Goal: Task Accomplishment & Management: Use online tool/utility

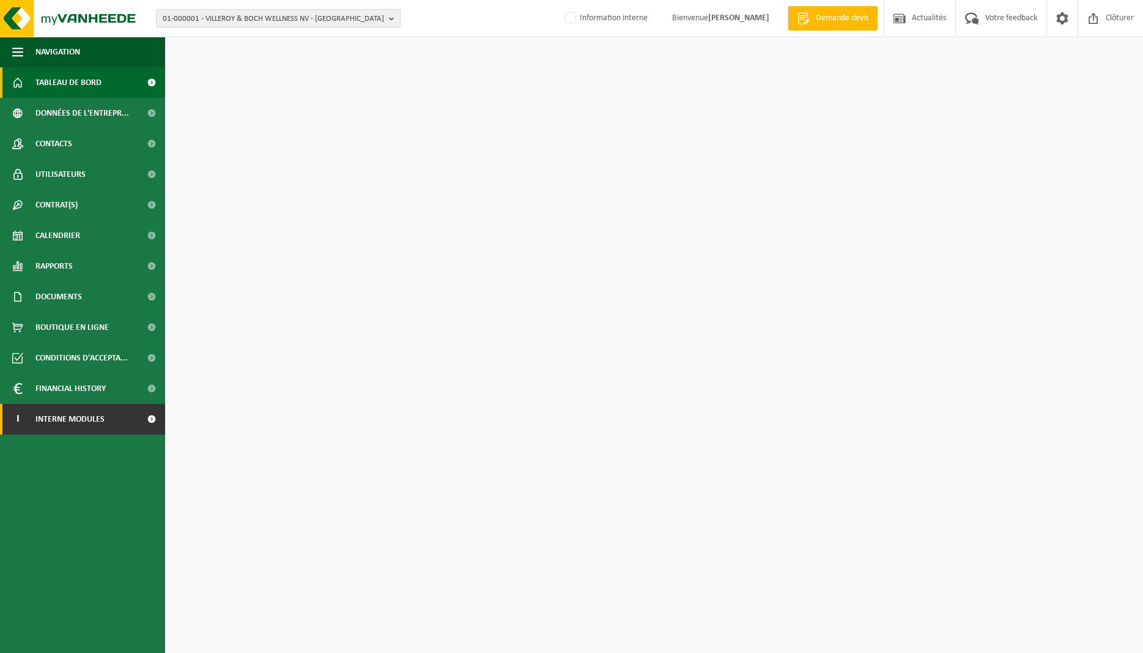
click at [85, 422] on span "Interne modules" at bounding box center [69, 419] width 69 height 31
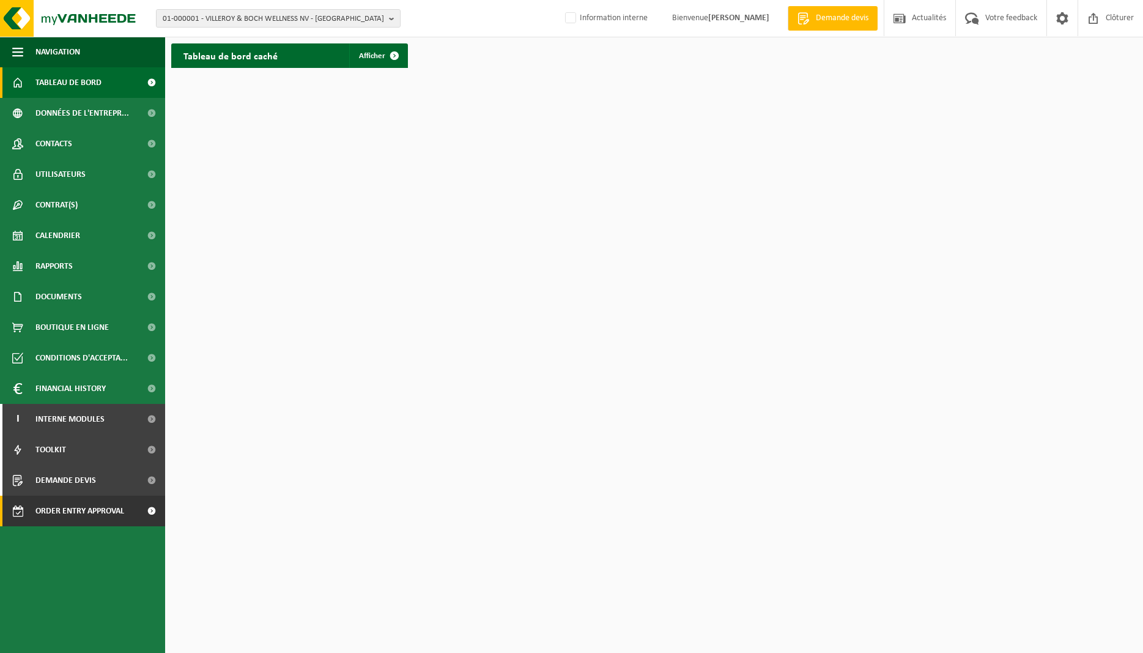
drag, startPoint x: 79, startPoint y: 508, endPoint x: 91, endPoint y: 509, distance: 11.7
click at [79, 508] on span "Order entry approval" at bounding box center [79, 511] width 89 height 31
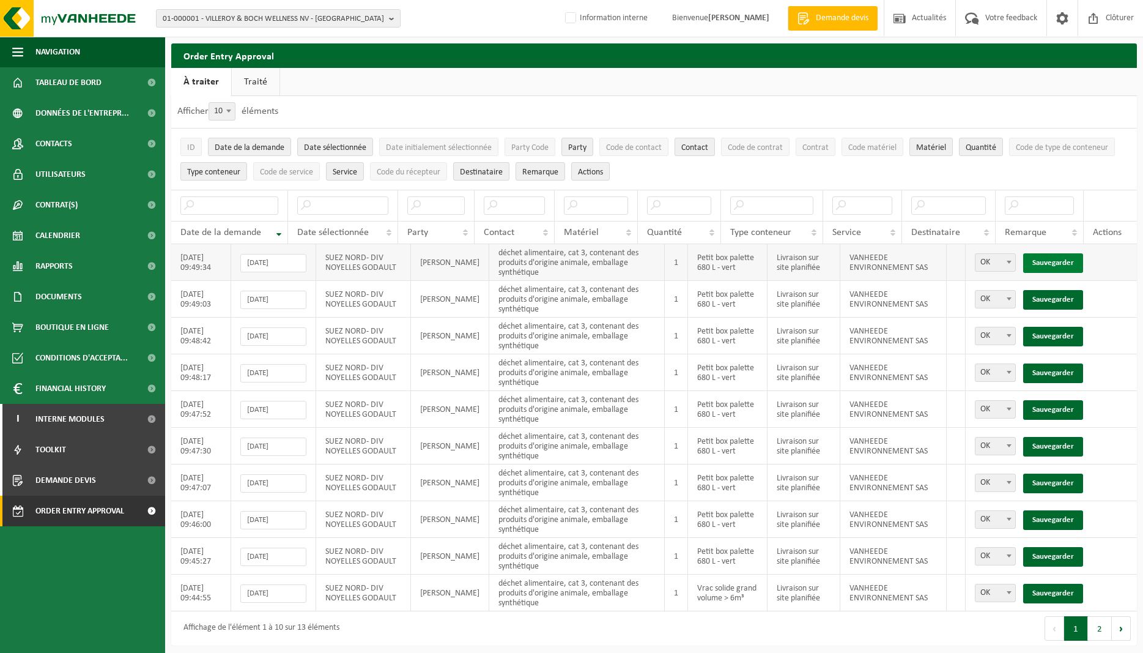
click at [1054, 266] on link "Sauvegarder" at bounding box center [1054, 263] width 60 height 20
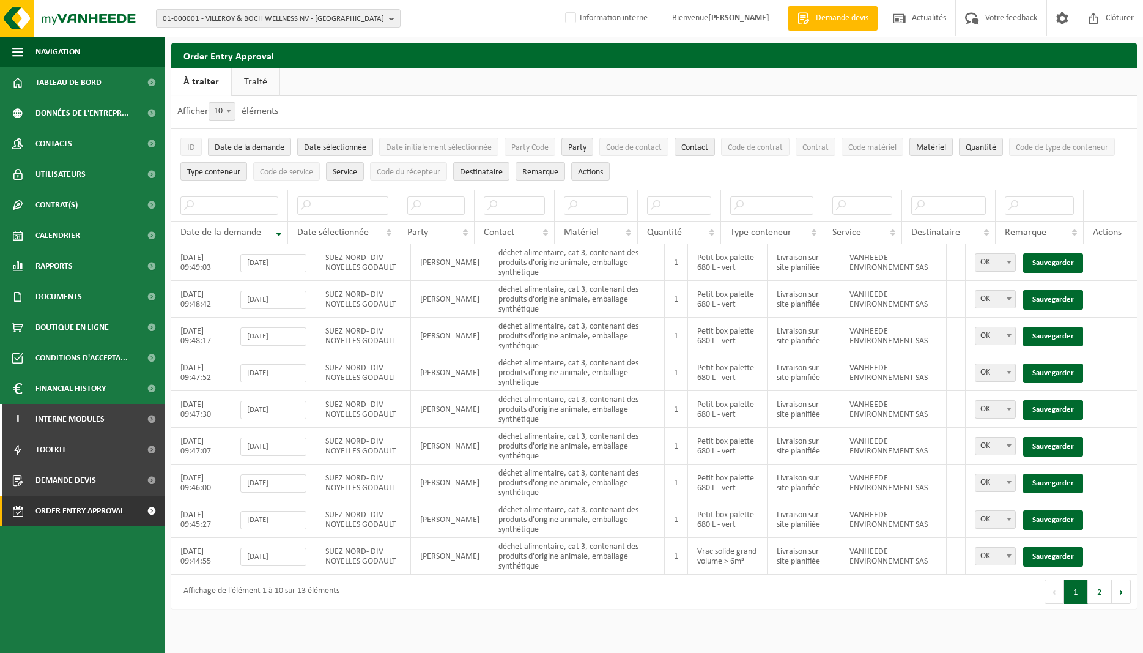
click at [1054, 266] on link "Sauvegarder" at bounding box center [1054, 263] width 60 height 20
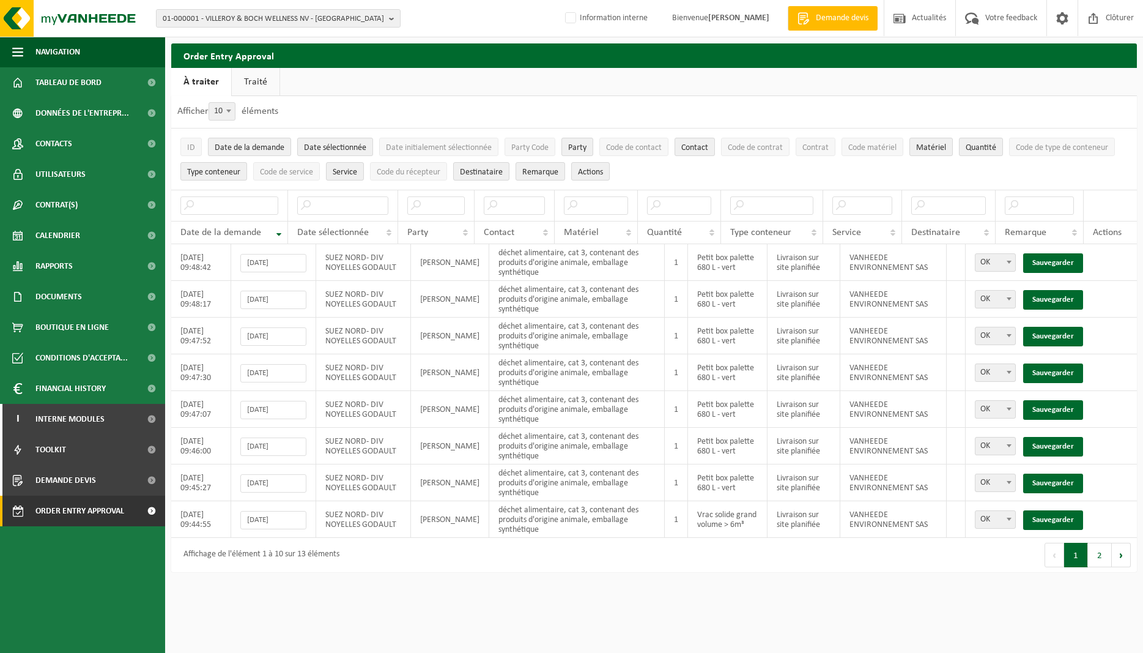
click at [1054, 266] on link "Sauvegarder" at bounding box center [1054, 263] width 60 height 20
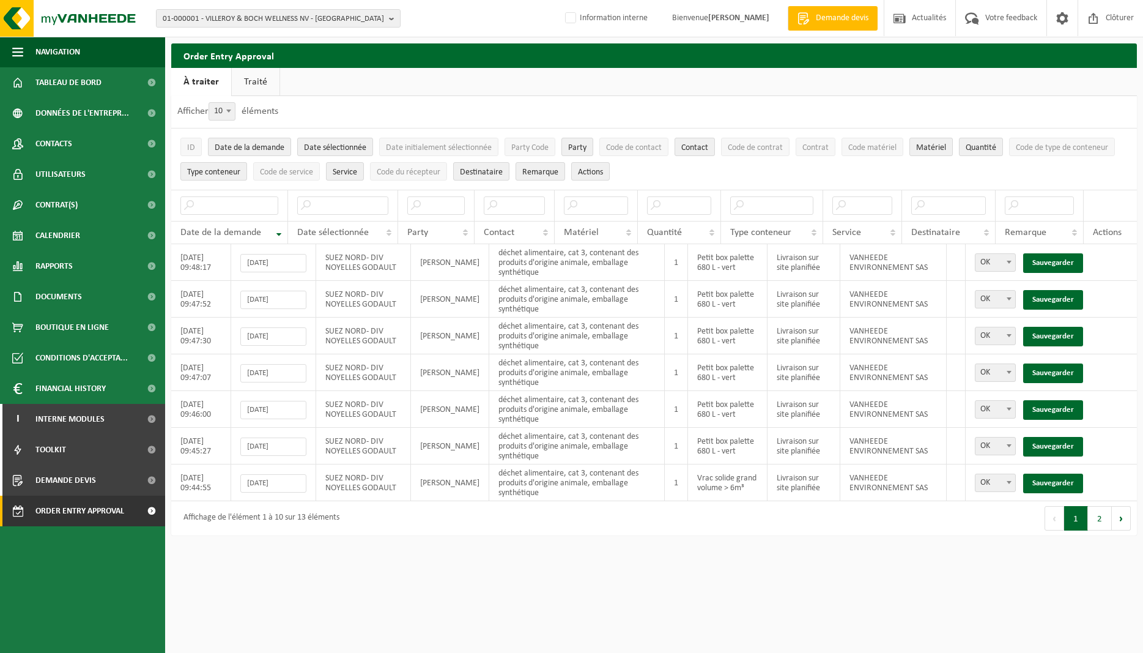
click at [1054, 266] on link "Sauvegarder" at bounding box center [1054, 263] width 60 height 20
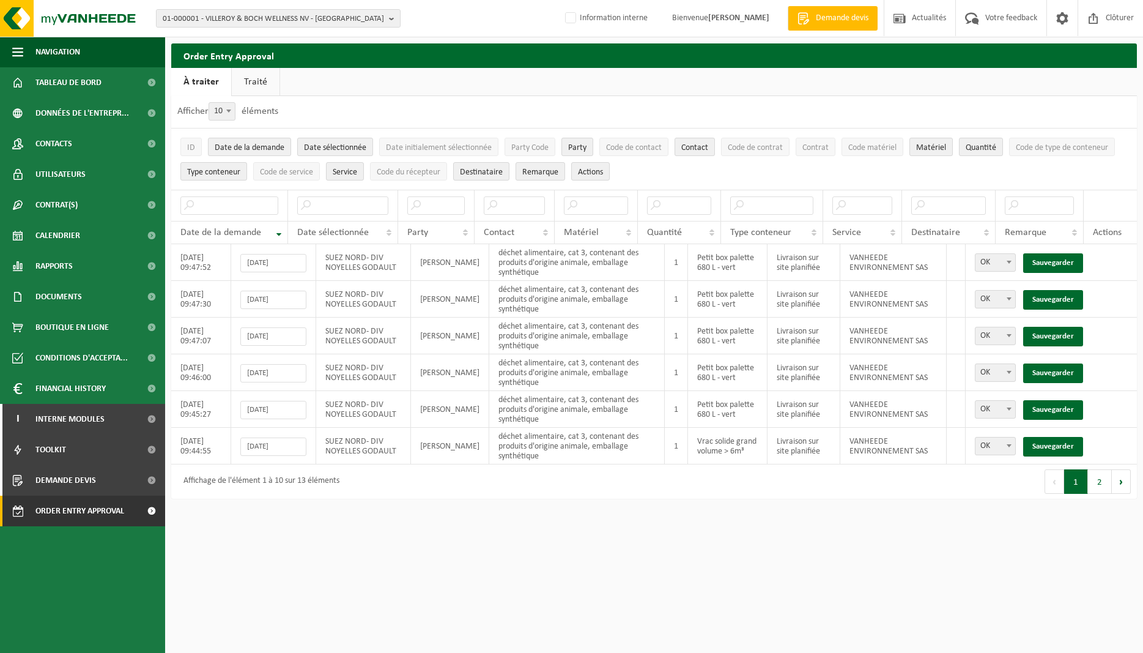
click at [1054, 266] on link "Sauvegarder" at bounding box center [1054, 263] width 60 height 20
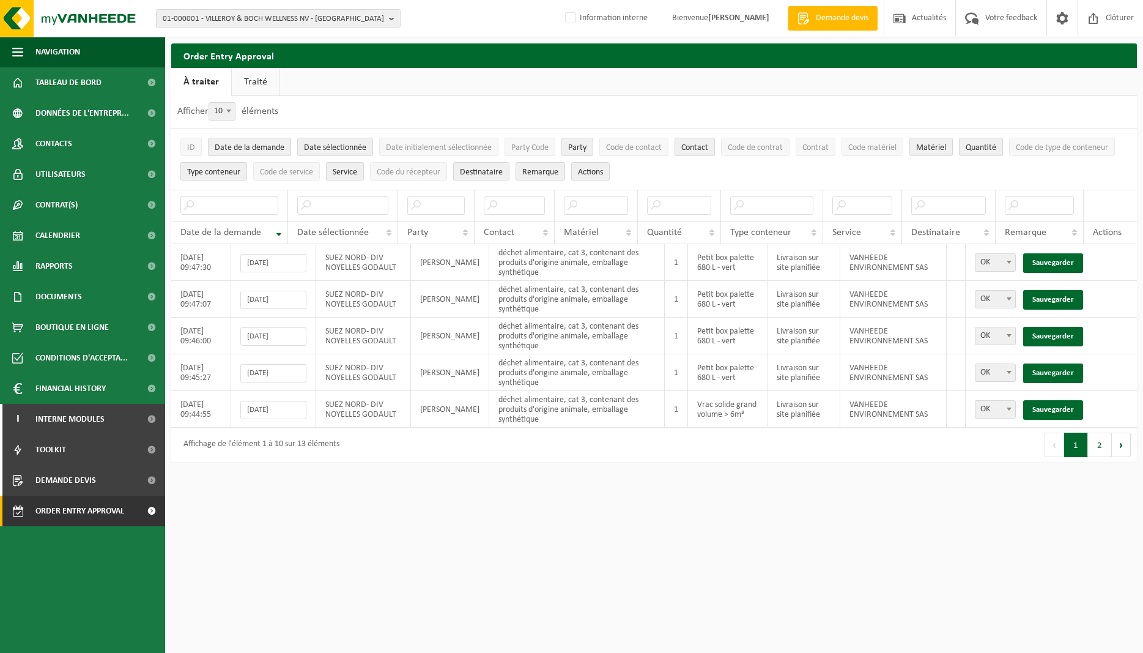
click at [1054, 266] on link "Sauvegarder" at bounding box center [1054, 263] width 60 height 20
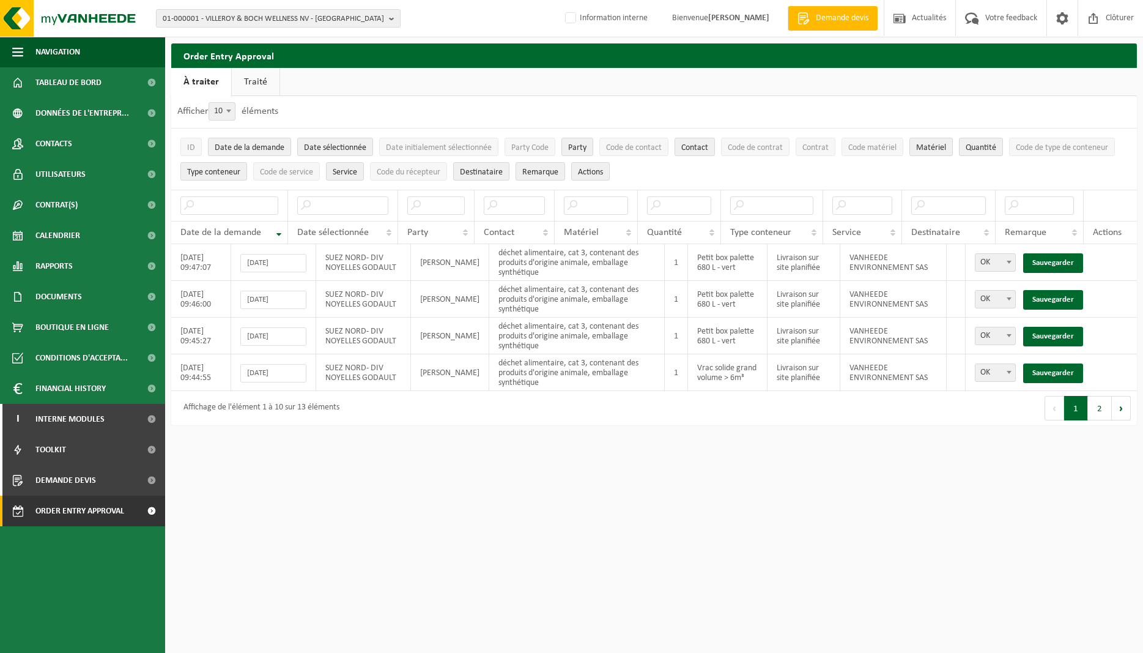
click at [1054, 266] on link "Sauvegarder" at bounding box center [1054, 263] width 60 height 20
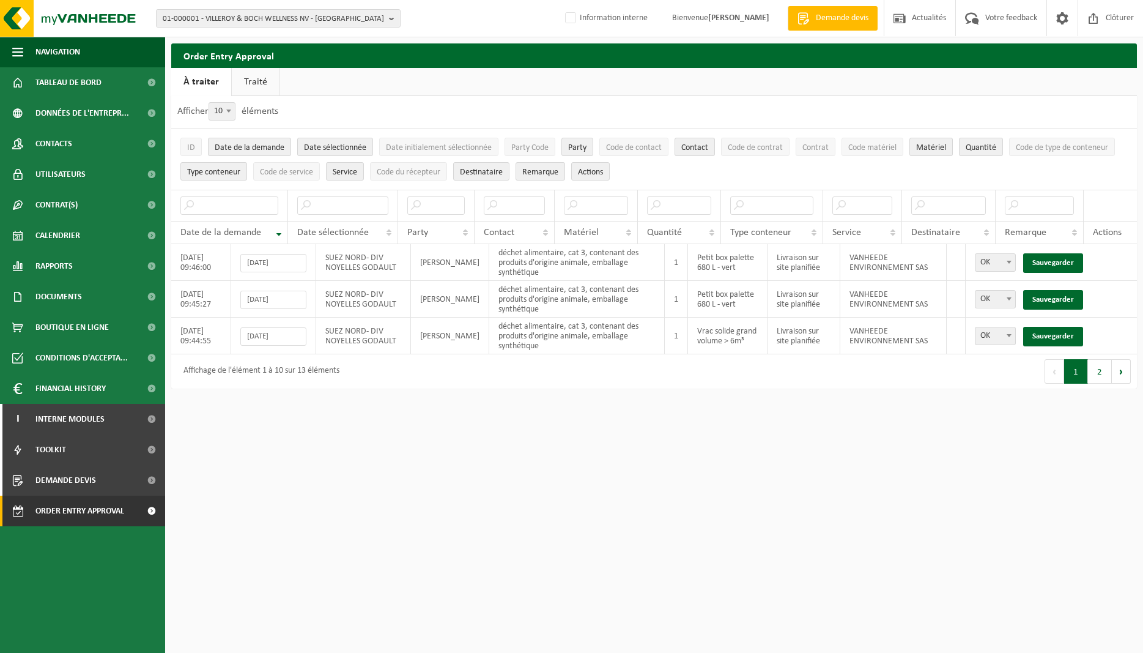
click at [1054, 266] on link "Sauvegarder" at bounding box center [1054, 263] width 60 height 20
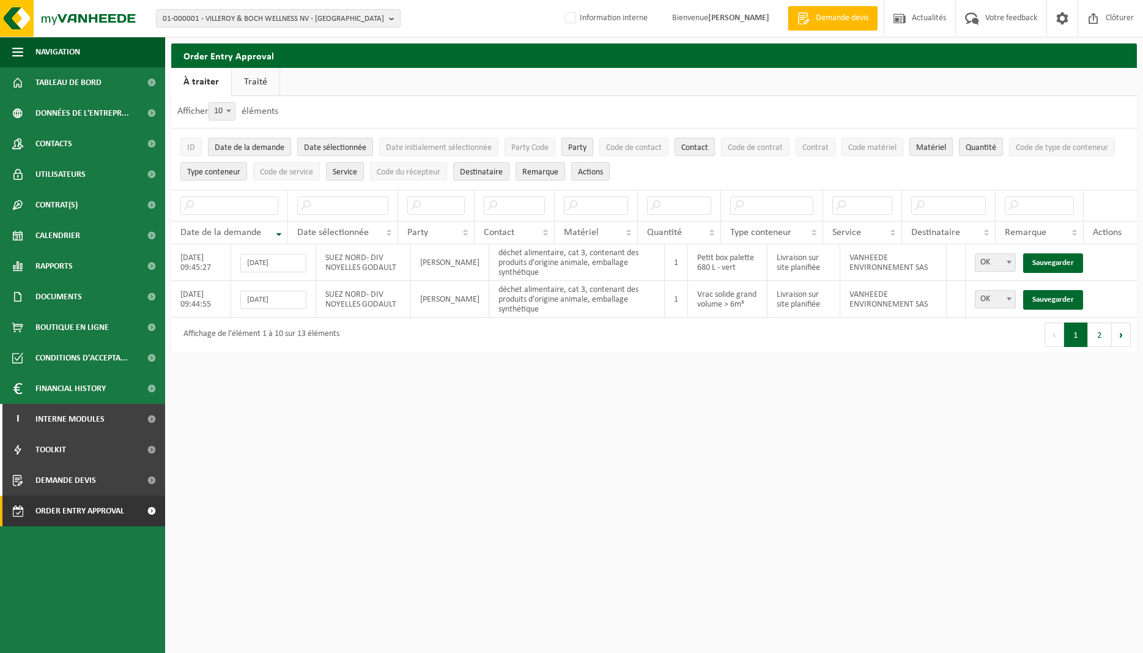
click at [1054, 266] on link "Sauvegarder" at bounding box center [1054, 263] width 60 height 20
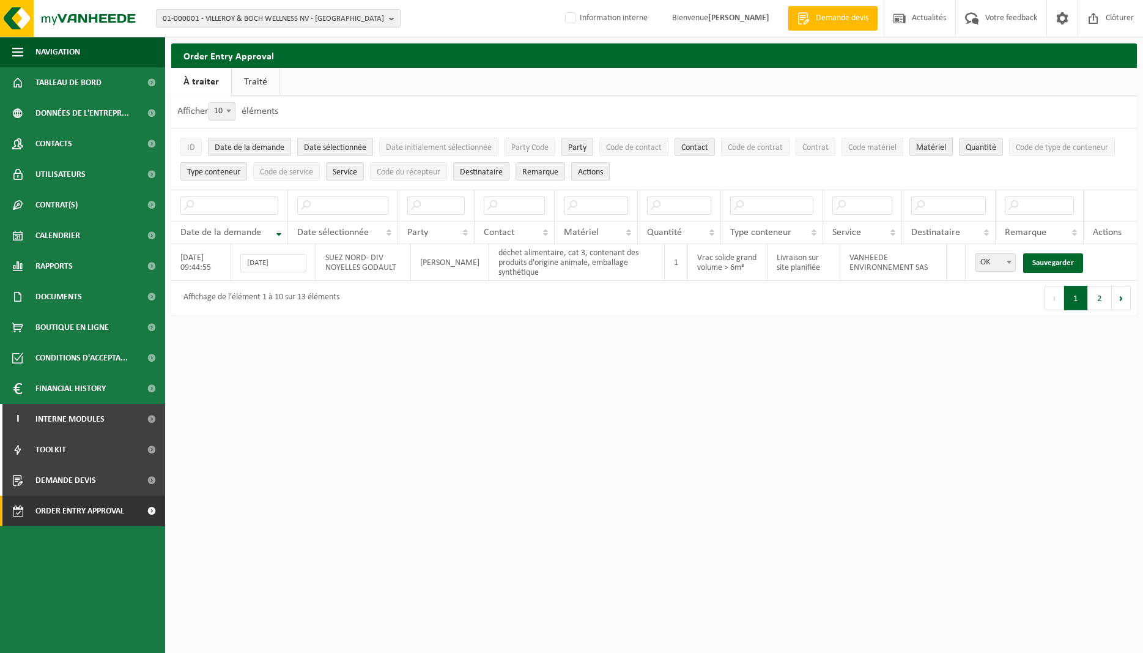
click at [1054, 266] on link "Sauvegarder" at bounding box center [1054, 263] width 60 height 20
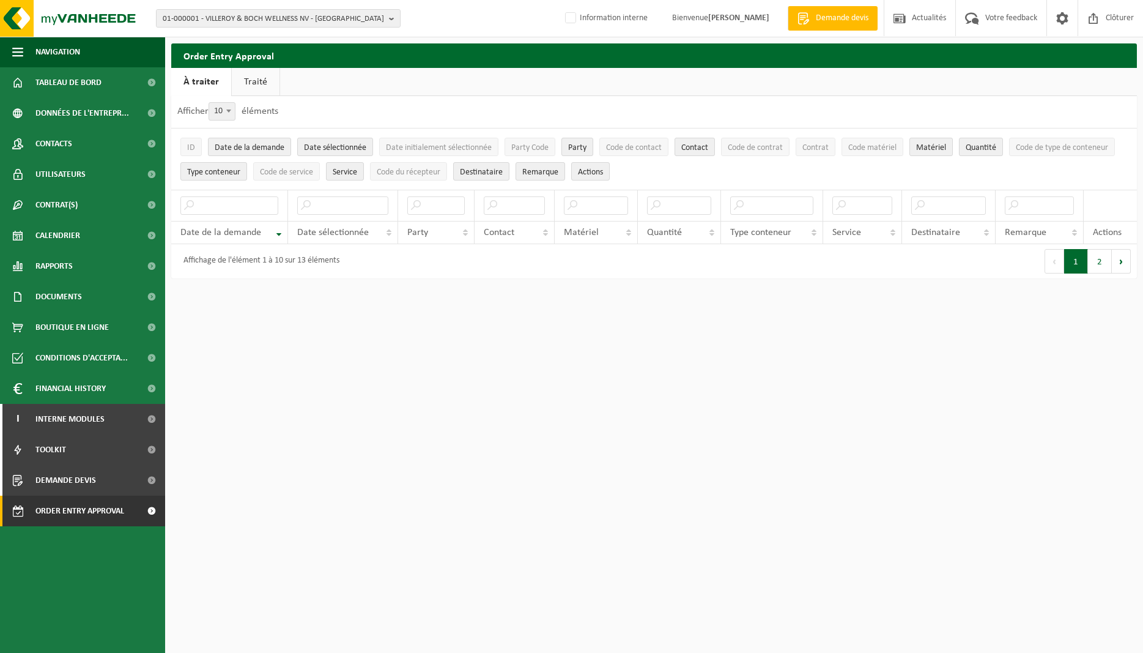
drag, startPoint x: 606, startPoint y: 543, endPoint x: 612, endPoint y: 581, distance: 38.5
click at [612, 551] on html "01-000001 - VILLEROY & BOCH WELLNESS NV - ROESELARE 01-000001 - VILLEROY & BOCH…" at bounding box center [571, 326] width 1143 height 653
